Goal: Task Accomplishment & Management: Use online tool/utility

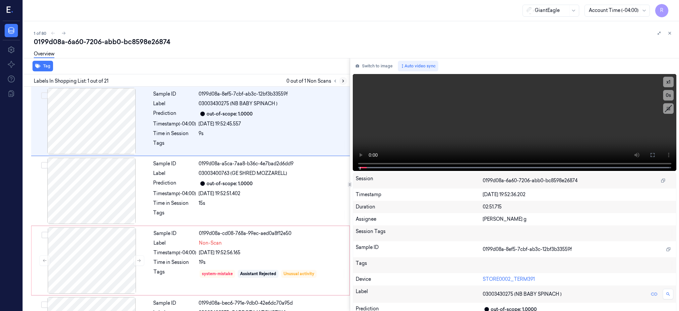
click at [345, 81] on icon at bounding box center [343, 81] width 5 height 5
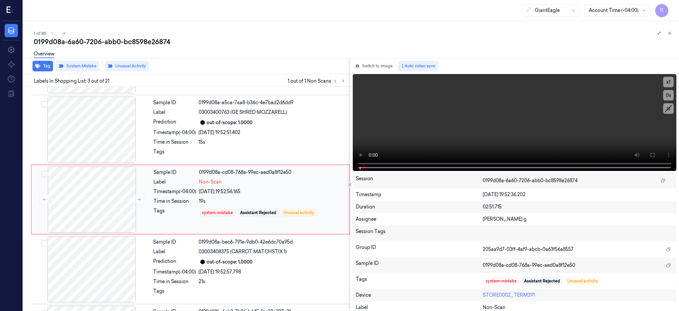
scroll to position [61, 0]
click at [106, 204] on div at bounding box center [92, 199] width 118 height 66
click at [97, 143] on div at bounding box center [91, 129] width 118 height 66
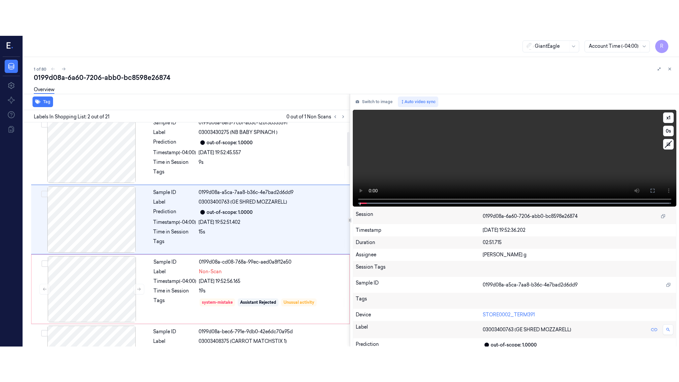
scroll to position [0, 0]
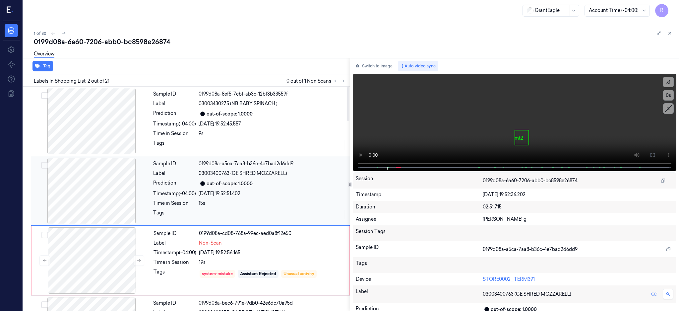
click at [91, 191] on div at bounding box center [91, 190] width 118 height 66
click at [658, 151] on button at bounding box center [652, 155] width 11 height 11
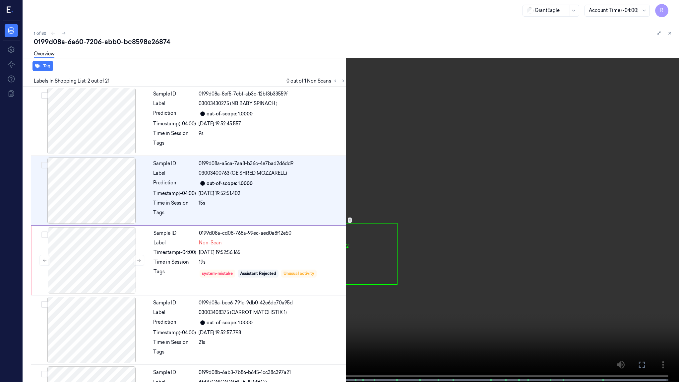
click at [678, 204] on video at bounding box center [339, 191] width 679 height 383
click at [385, 203] on video at bounding box center [339, 191] width 679 height 383
click at [386, 203] on video at bounding box center [339, 191] width 679 height 383
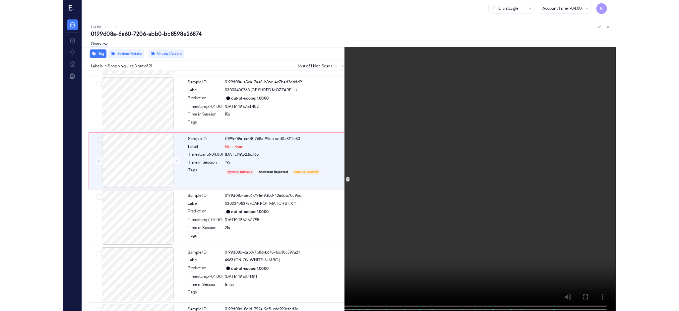
scroll to position [26, 0]
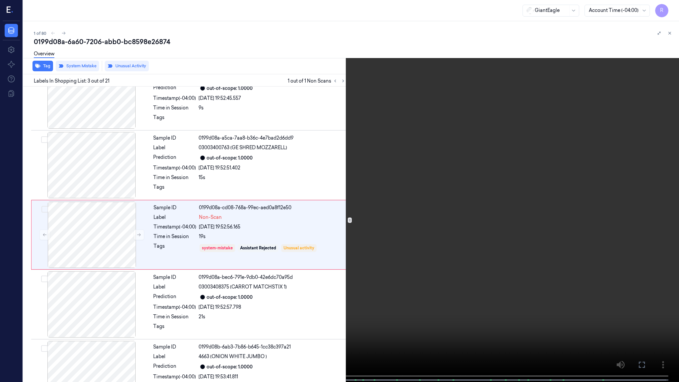
click at [349, 177] on video at bounding box center [339, 191] width 679 height 383
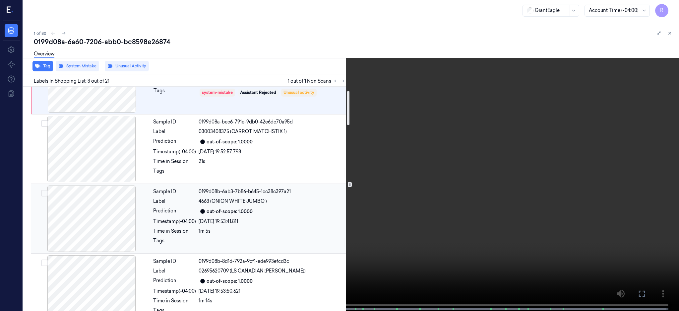
scroll to position [203, 0]
